Goal: Complete application form: Complete application form

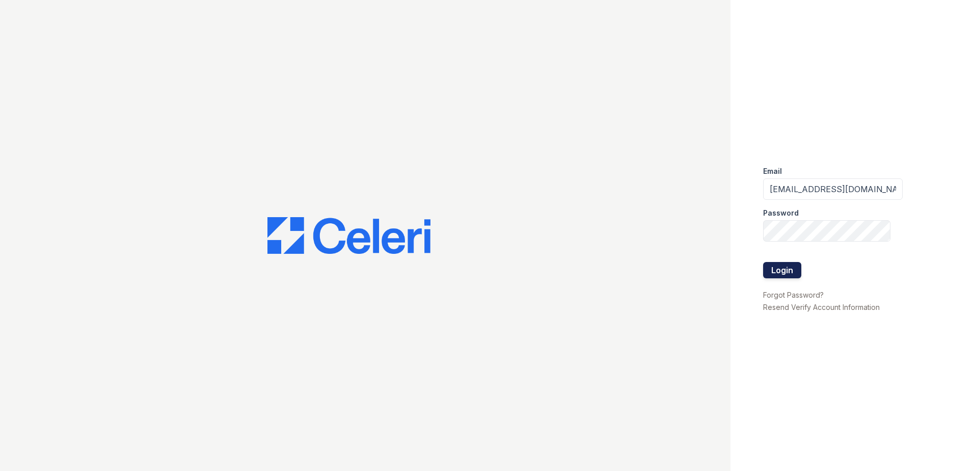
click at [782, 275] on button "Login" at bounding box center [782, 270] width 38 height 16
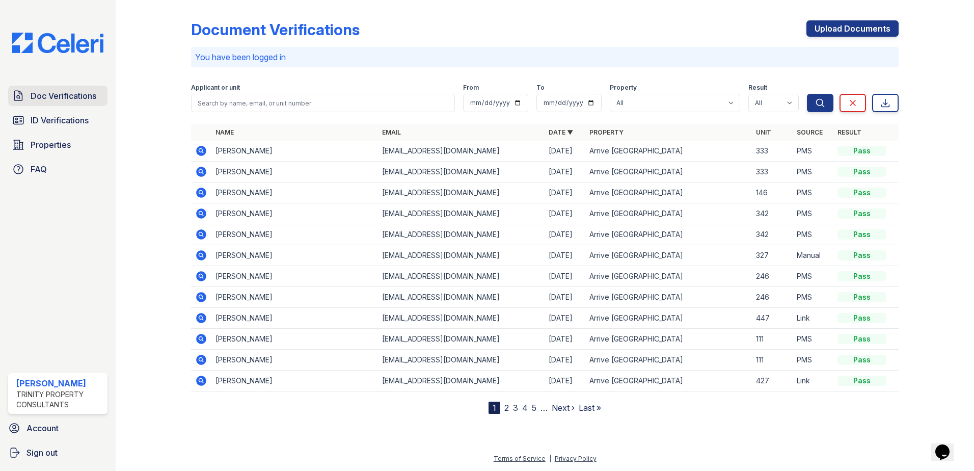
click at [73, 95] on span "Doc Verifications" at bounding box center [64, 96] width 66 height 12
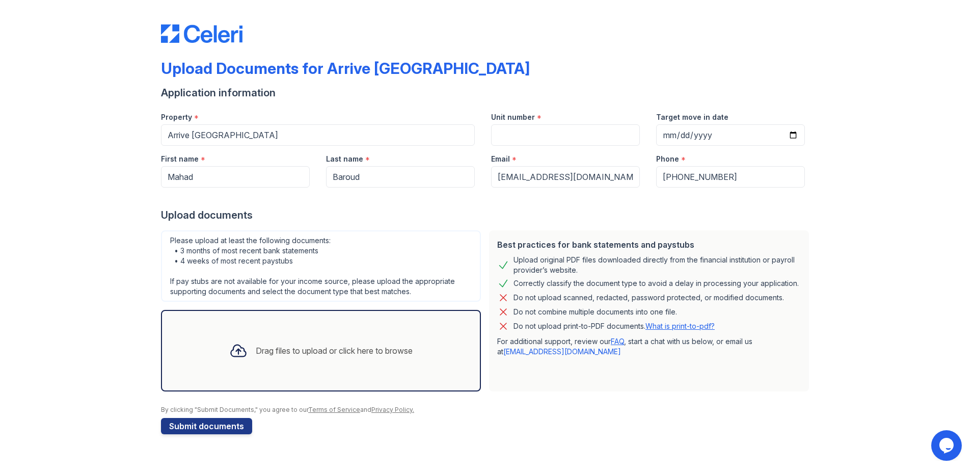
click at [501, 297] on icon at bounding box center [503, 297] width 12 height 12
drag, startPoint x: 598, startPoint y: 175, endPoint x: 501, endPoint y: 185, distance: 97.3
click at [498, 187] on form "Application information Property * Arrive St Louis Park Unit number * Target mo…" at bounding box center [487, 260] width 652 height 348
drag, startPoint x: 725, startPoint y: 179, endPoint x: 666, endPoint y: 177, distance: 58.6
click at [666, 177] on input "[PHONE_NUMBER]" at bounding box center [730, 176] width 149 height 21
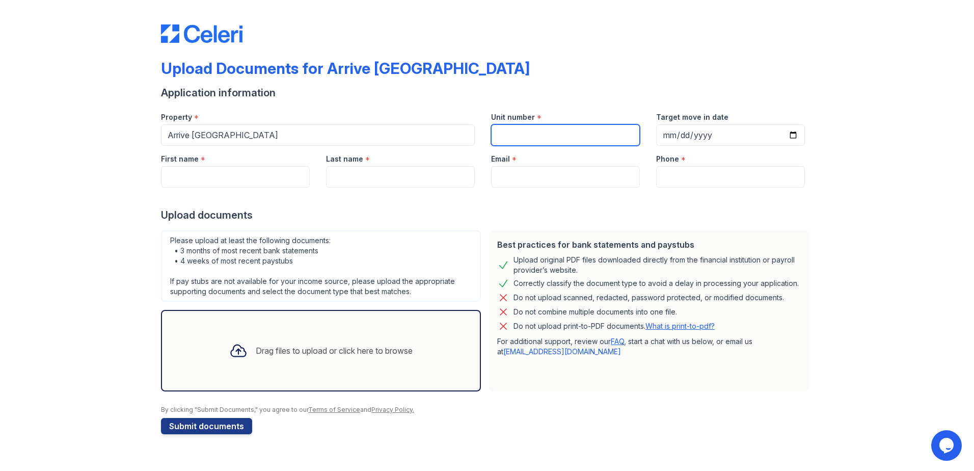
click at [509, 132] on input "Unit number" at bounding box center [565, 134] width 149 height 21
type input "218"
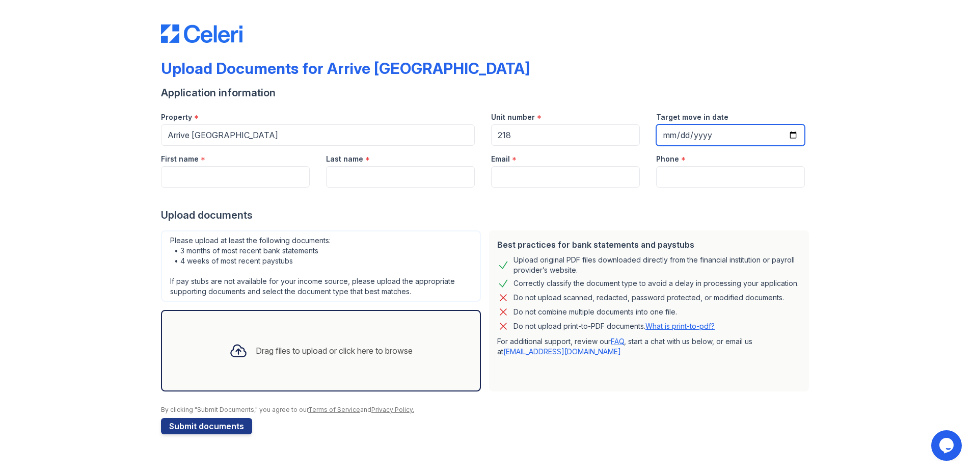
click at [794, 137] on input "Target move in date" at bounding box center [730, 134] width 149 height 21
type input "[DATE]"
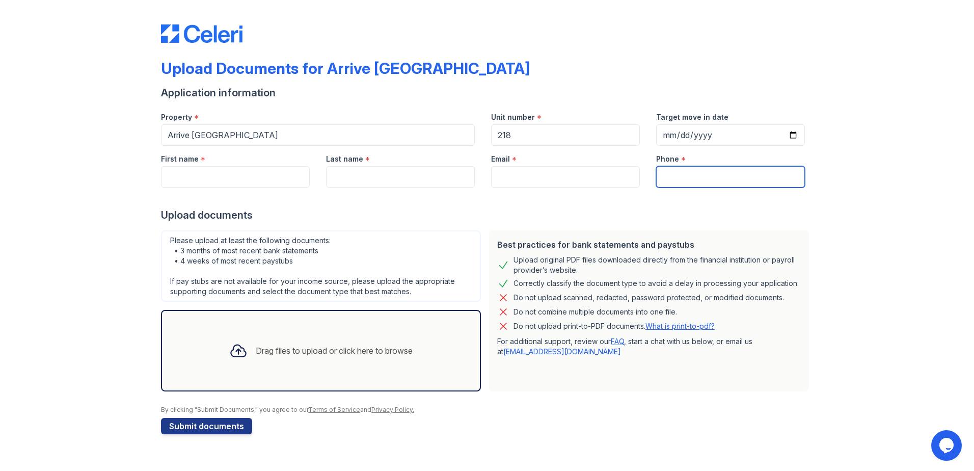
click at [670, 174] on input "Phone" at bounding box center [730, 176] width 149 height 21
type input "7166027262"
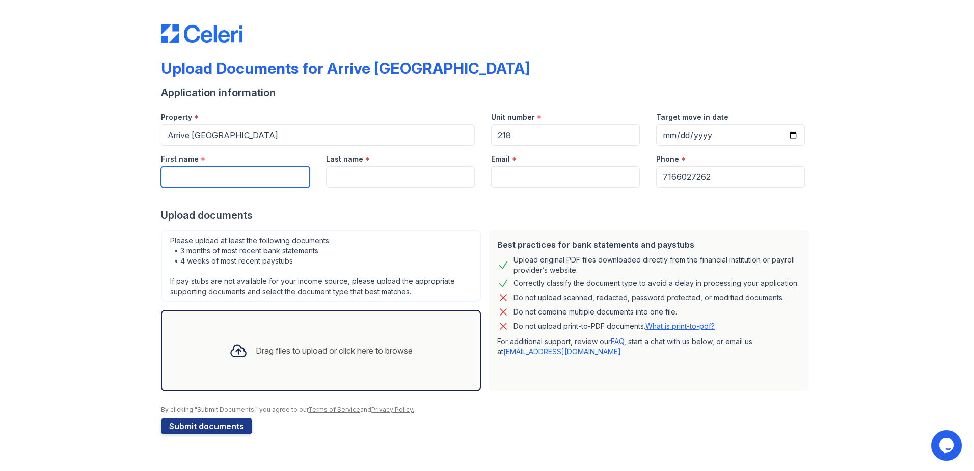
click at [234, 181] on input "First name" at bounding box center [235, 176] width 149 height 21
type input "Mahad"
click at [348, 180] on input "Last name" at bounding box center [400, 176] width 149 height 21
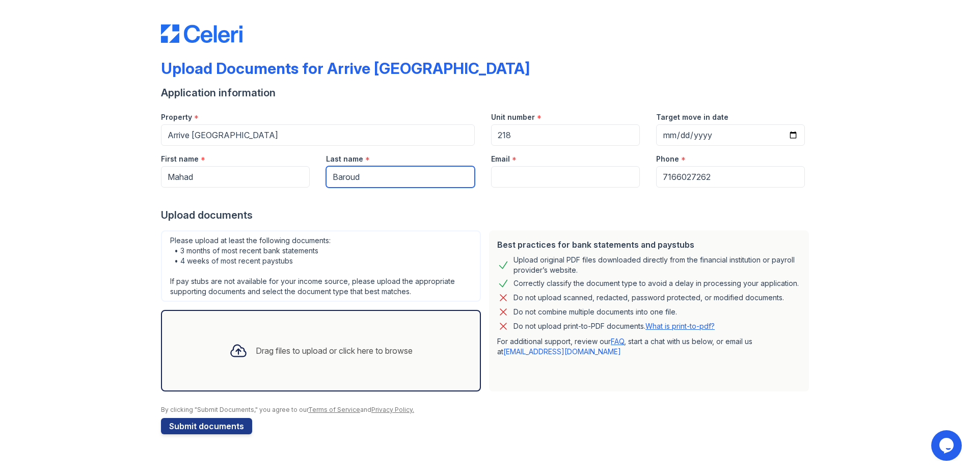
type input "Baroud"
click at [504, 174] on input "Email" at bounding box center [565, 176] width 149 height 21
paste input "denoow2017@gmail.com"
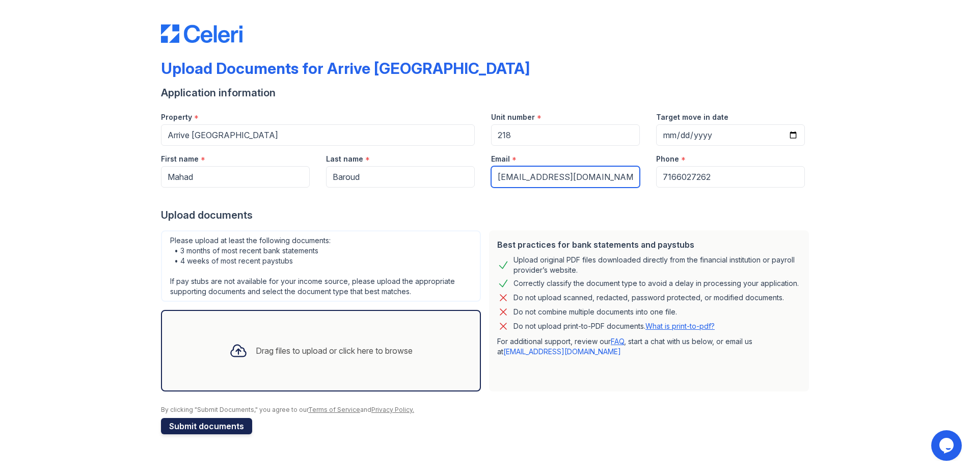
type input "denoow2017@gmail.com"
click at [214, 427] on button "Submit documents" at bounding box center [206, 426] width 91 height 16
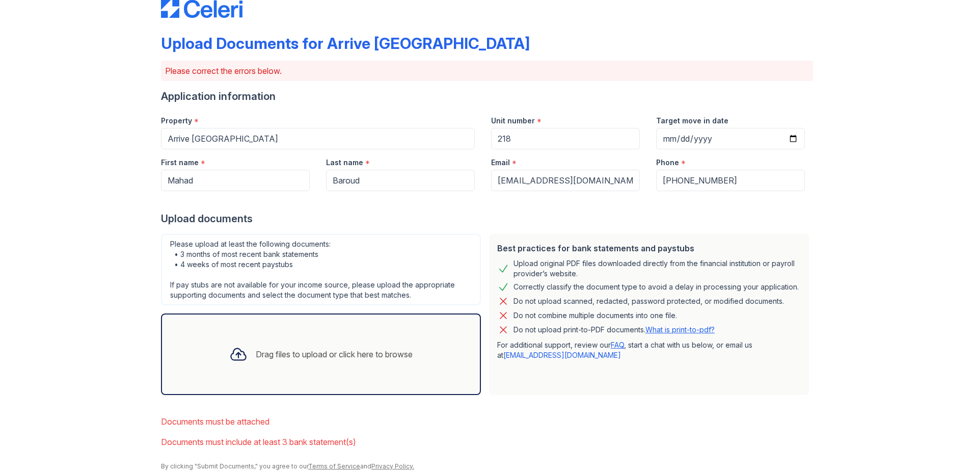
scroll to position [65, 0]
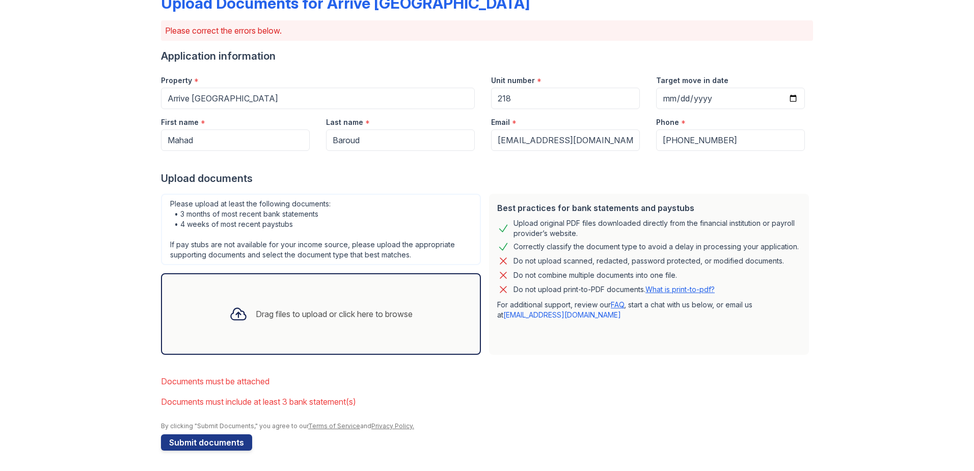
click at [265, 314] on div "Drag files to upload or click here to browse" at bounding box center [334, 314] width 157 height 12
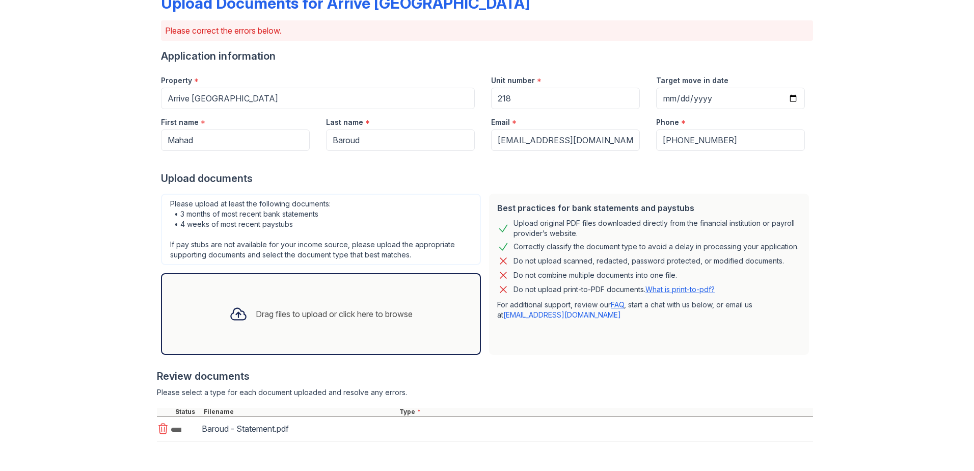
click at [270, 314] on div "Drag files to upload or click here to browse" at bounding box center [334, 314] width 157 height 12
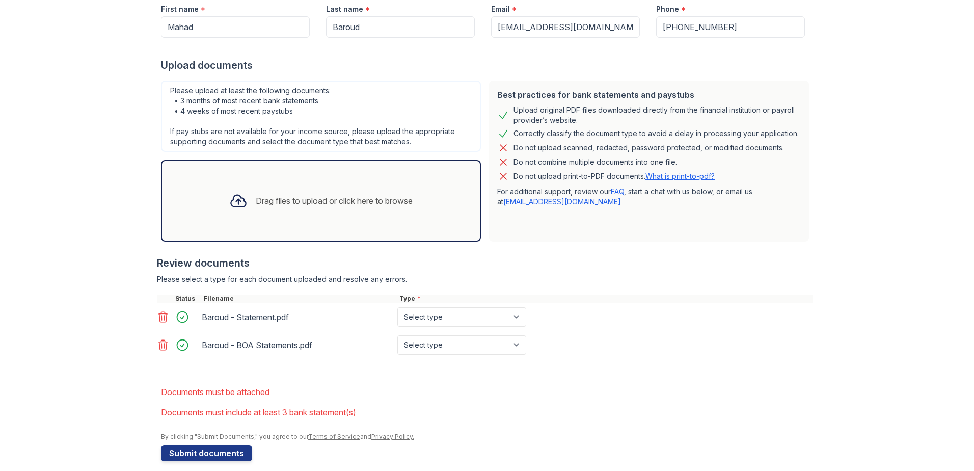
scroll to position [189, 0]
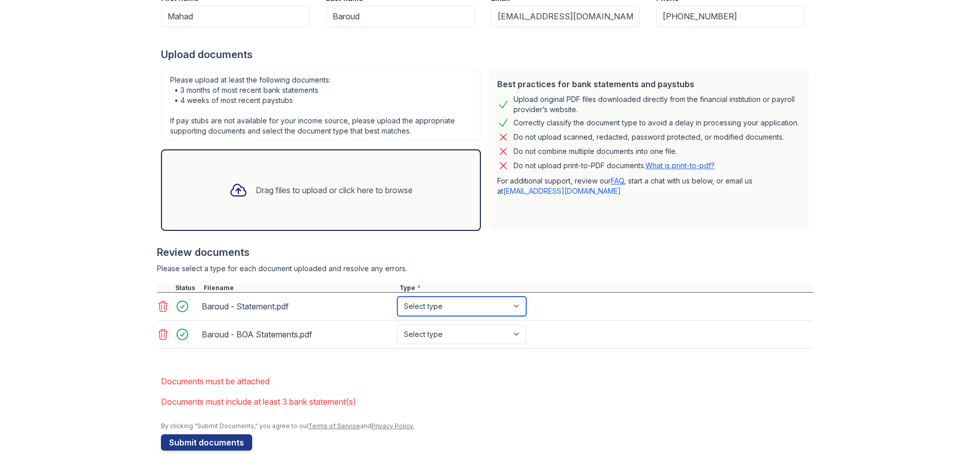
click at [500, 312] on select "Select type Paystub Bank Statement Offer Letter Tax Documents Benefit Award Let…" at bounding box center [461, 305] width 129 height 19
select select "bank_statement"
click at [397, 296] on select "Select type Paystub Bank Statement Offer Letter Tax Documents Benefit Award Let…" at bounding box center [461, 305] width 129 height 19
click at [479, 336] on select "Select type Paystub Bank Statement Offer Letter Tax Documents Benefit Award Let…" at bounding box center [461, 333] width 129 height 19
select select "bank_statement"
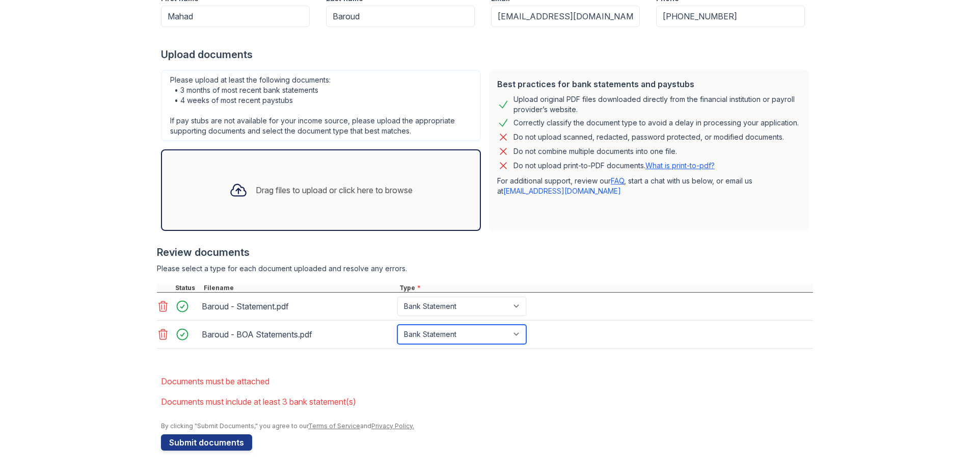
click at [397, 324] on select "Select type Paystub Bank Statement Offer Letter Tax Documents Benefit Award Let…" at bounding box center [461, 333] width 129 height 19
click at [209, 442] on button "Submit documents" at bounding box center [206, 442] width 91 height 16
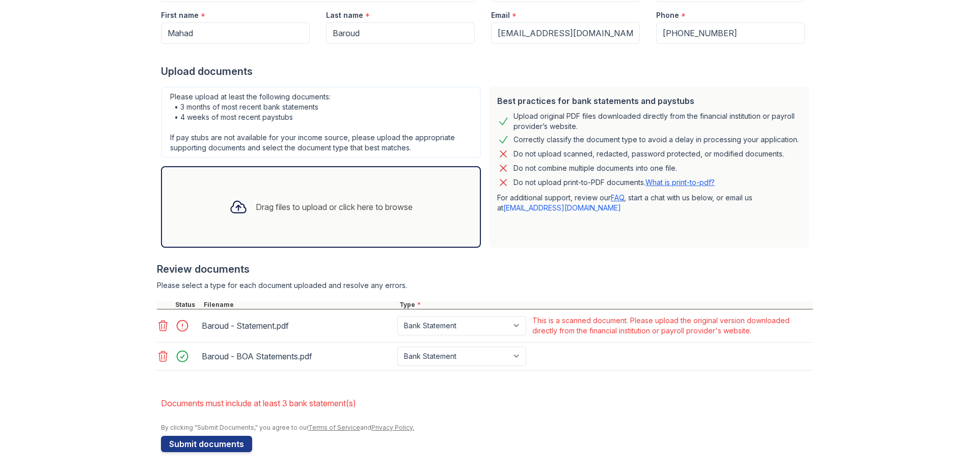
scroll to position [174, 0]
click at [159, 320] on icon at bounding box center [163, 324] width 9 height 10
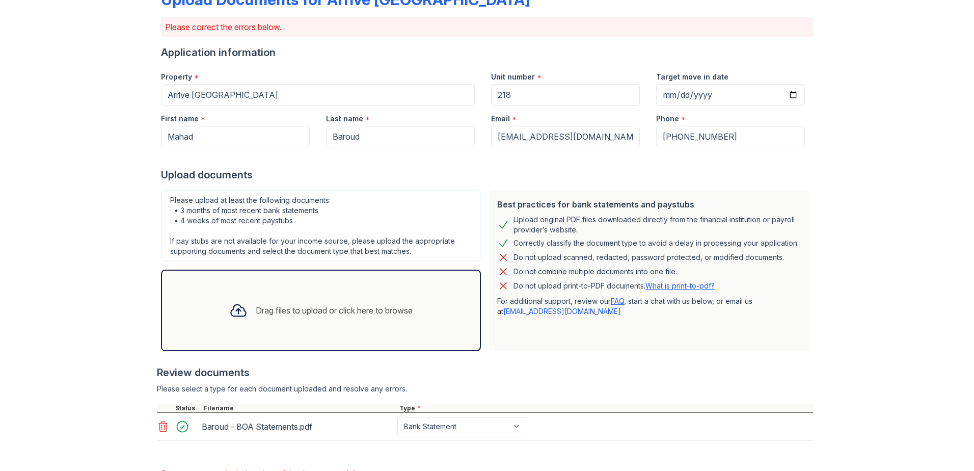
scroll to position [141, 0]
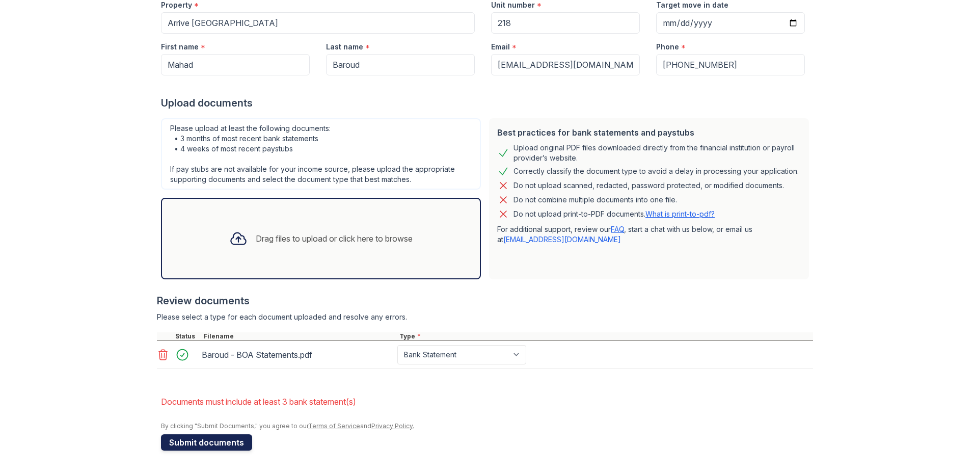
click at [226, 448] on button "Submit documents" at bounding box center [206, 442] width 91 height 16
click at [256, 237] on div "Drag files to upload or click here to browse" at bounding box center [334, 238] width 157 height 12
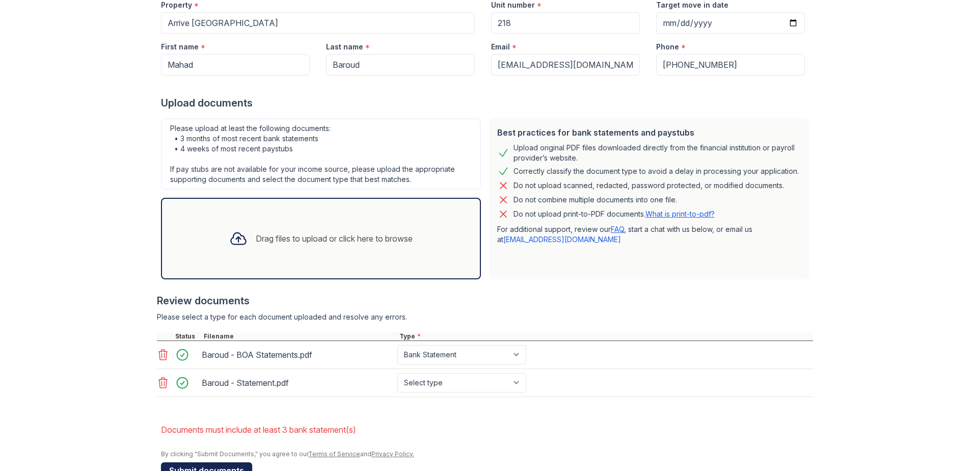
click at [219, 465] on button "Submit documents" at bounding box center [206, 470] width 91 height 16
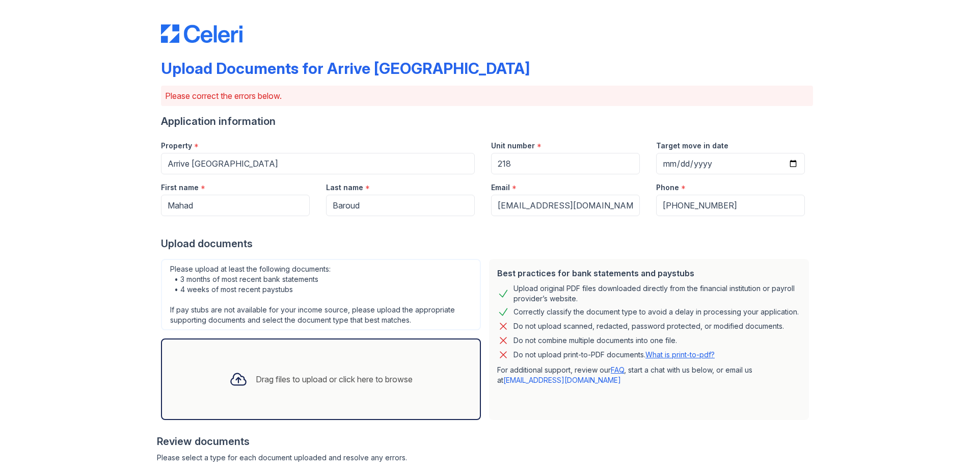
click at [257, 376] on div "Drag files to upload or click here to browse" at bounding box center [334, 379] width 157 height 12
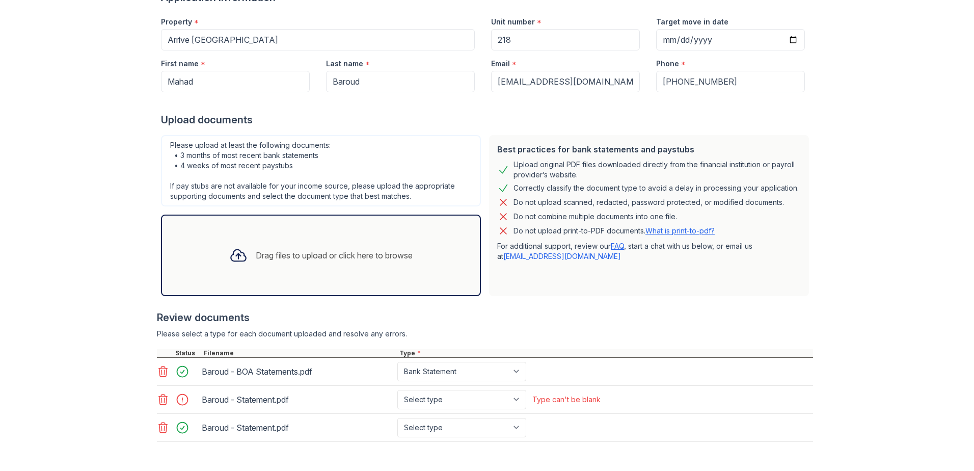
scroll to position [153, 0]
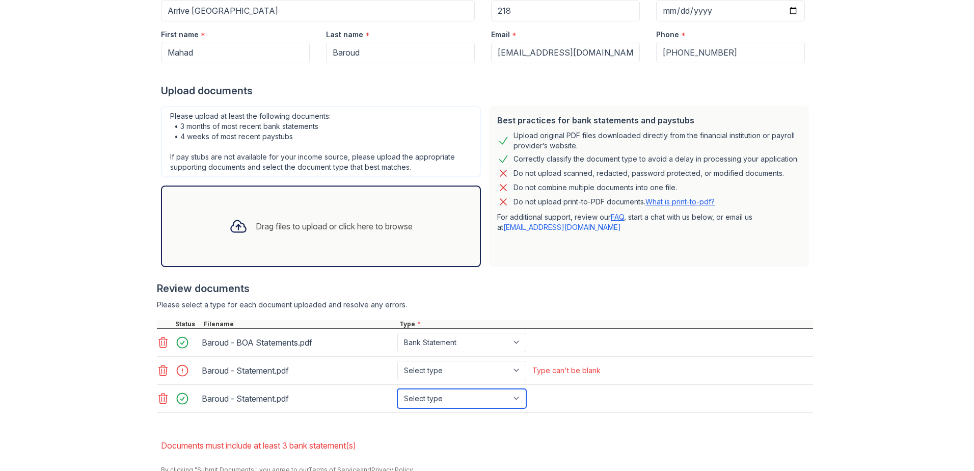
click at [411, 397] on select "Select type Paystub Bank Statement Offer Letter Tax Documents Benefit Award Let…" at bounding box center [461, 398] width 129 height 19
select select "bank_statement"
click at [397, 389] on select "Select type Paystub Bank Statement Offer Letter Tax Documents Benefit Award Let…" at bounding box center [461, 398] width 129 height 19
click at [157, 369] on icon at bounding box center [163, 370] width 12 height 12
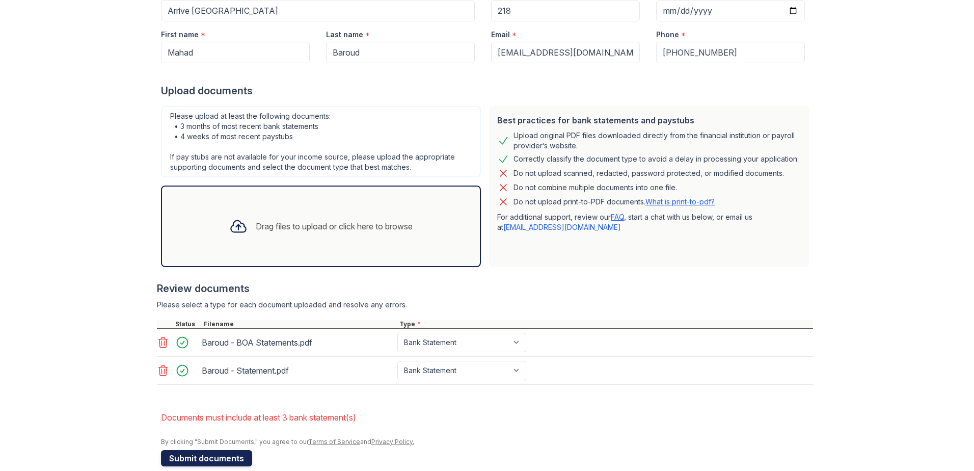
click at [181, 457] on button "Submit documents" at bounding box center [206, 458] width 91 height 16
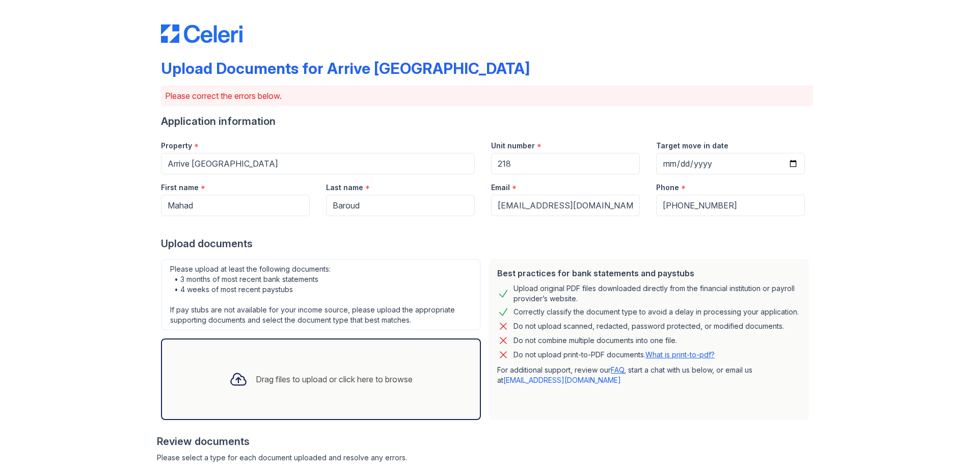
scroll to position [174, 0]
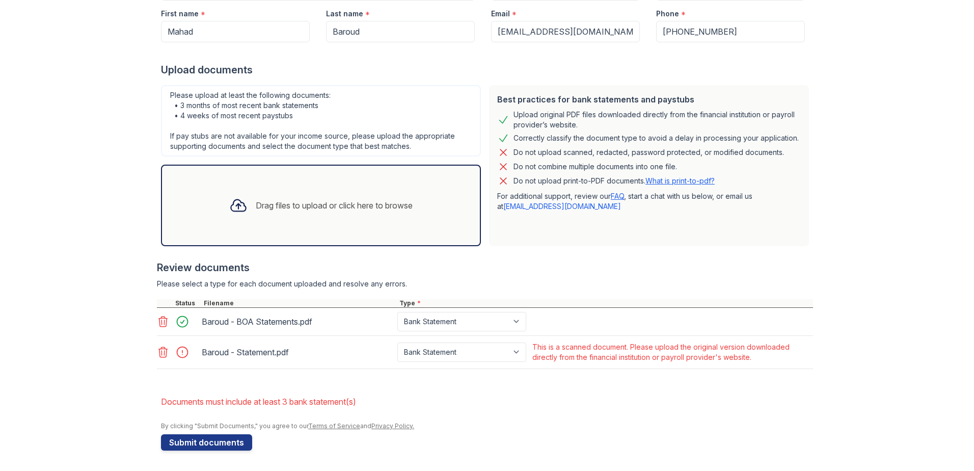
click at [159, 351] on icon at bounding box center [163, 352] width 12 height 12
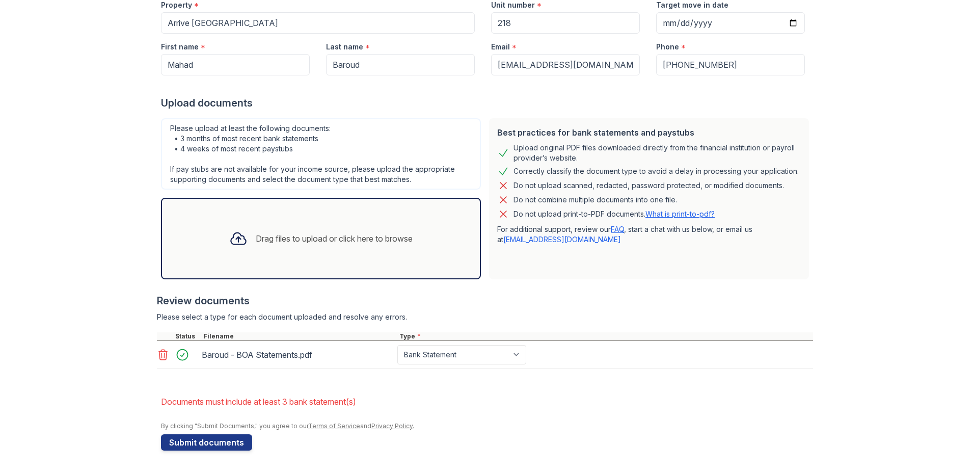
scroll to position [0, 0]
